Goal: Task Accomplishment & Management: Use online tool/utility

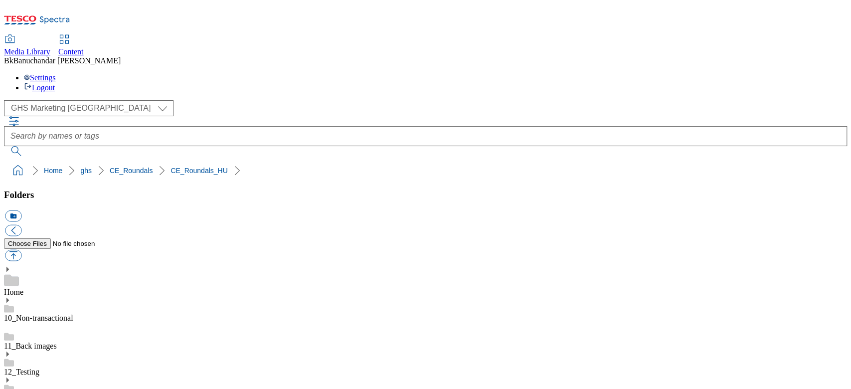
scroll to position [199, 0]
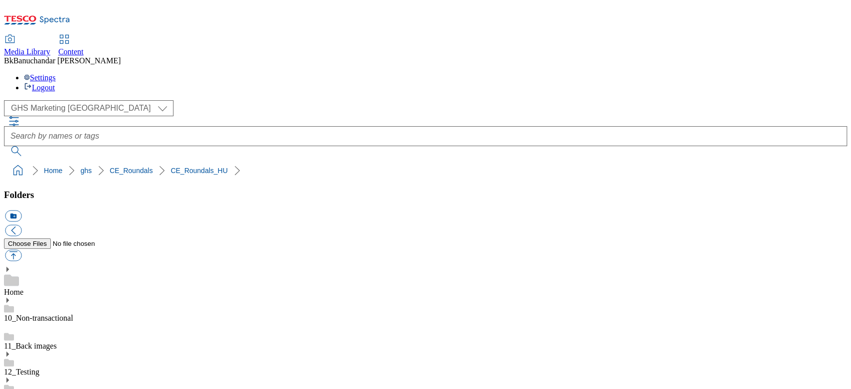
drag, startPoint x: 598, startPoint y: 280, endPoint x: 625, endPoint y: 280, distance: 26.9
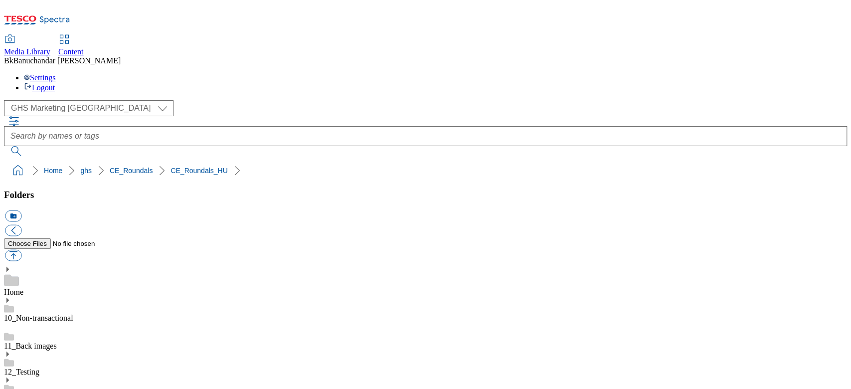
drag, startPoint x: 594, startPoint y: 281, endPoint x: 766, endPoint y: 285, distance: 171.5
copy div "rounded_super_department_home_and_hobby"
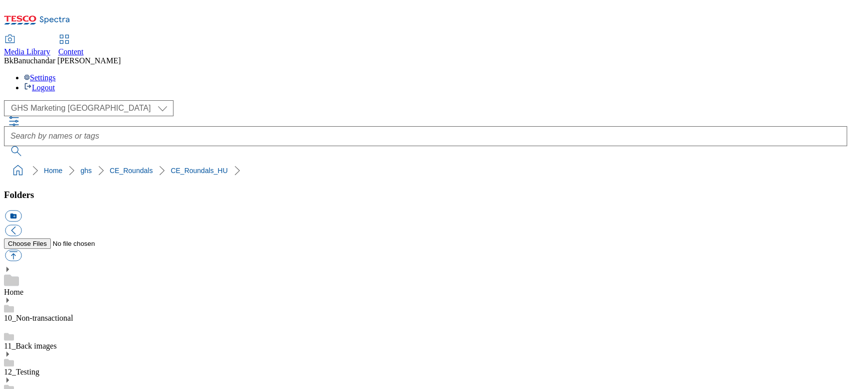
paste input "rounded_super_department_home_and_hobby"
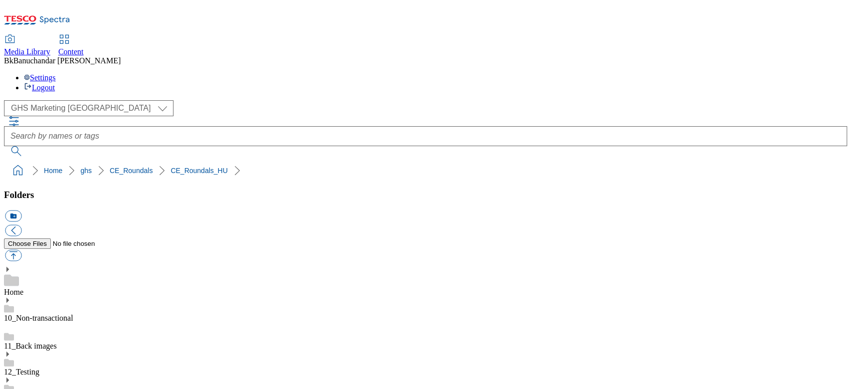
type input "rounded_super_department_home_and_hobby"
drag, startPoint x: 403, startPoint y: 362, endPoint x: 511, endPoint y: 364, distance: 108.7
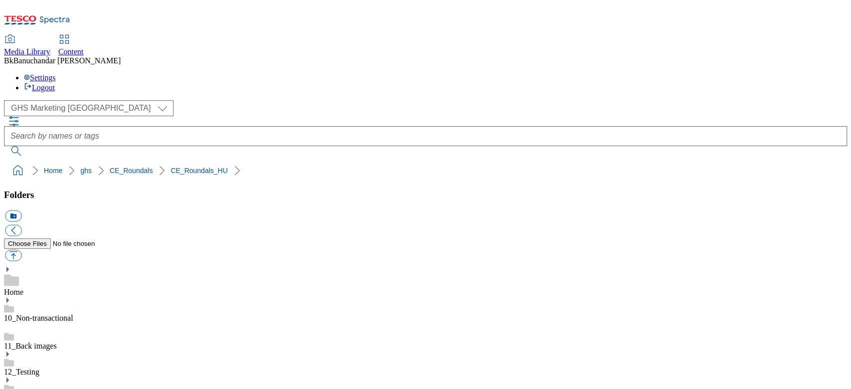
copy span "Media with alias already exists"
